Goal: Navigation & Orientation: Find specific page/section

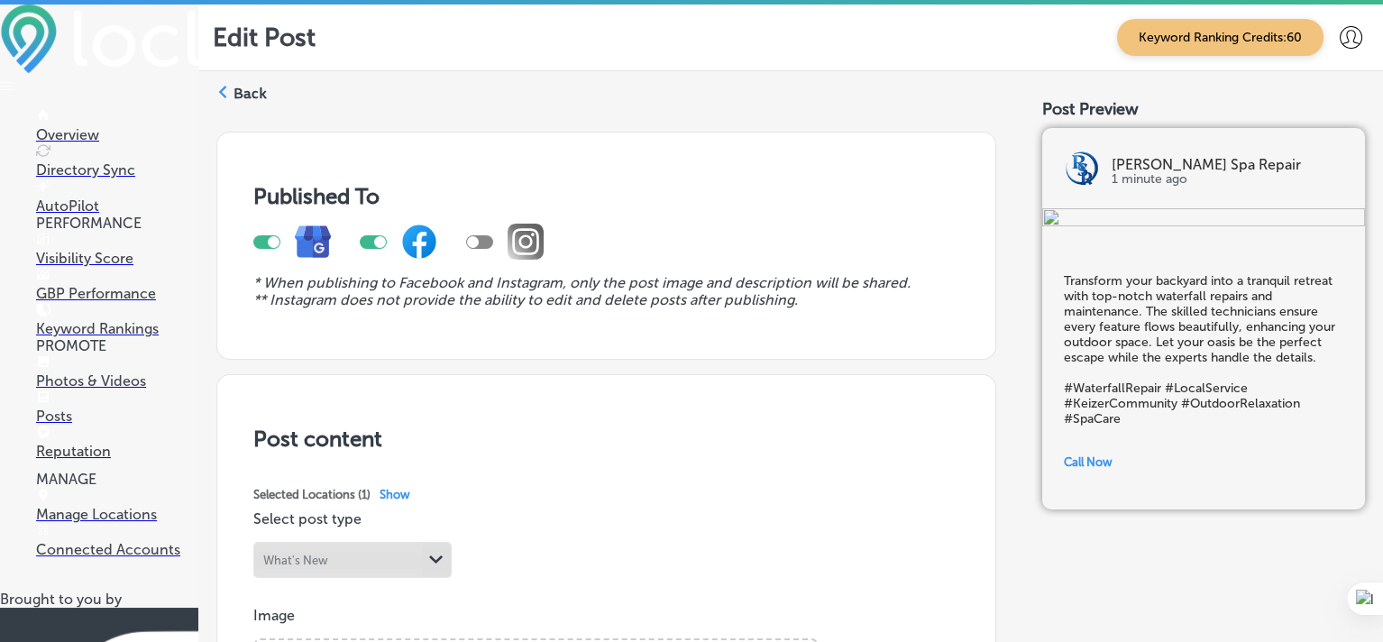
click at [105, 140] on p "Overview" at bounding box center [117, 134] width 162 height 17
